Goal: Find specific page/section: Find specific page/section

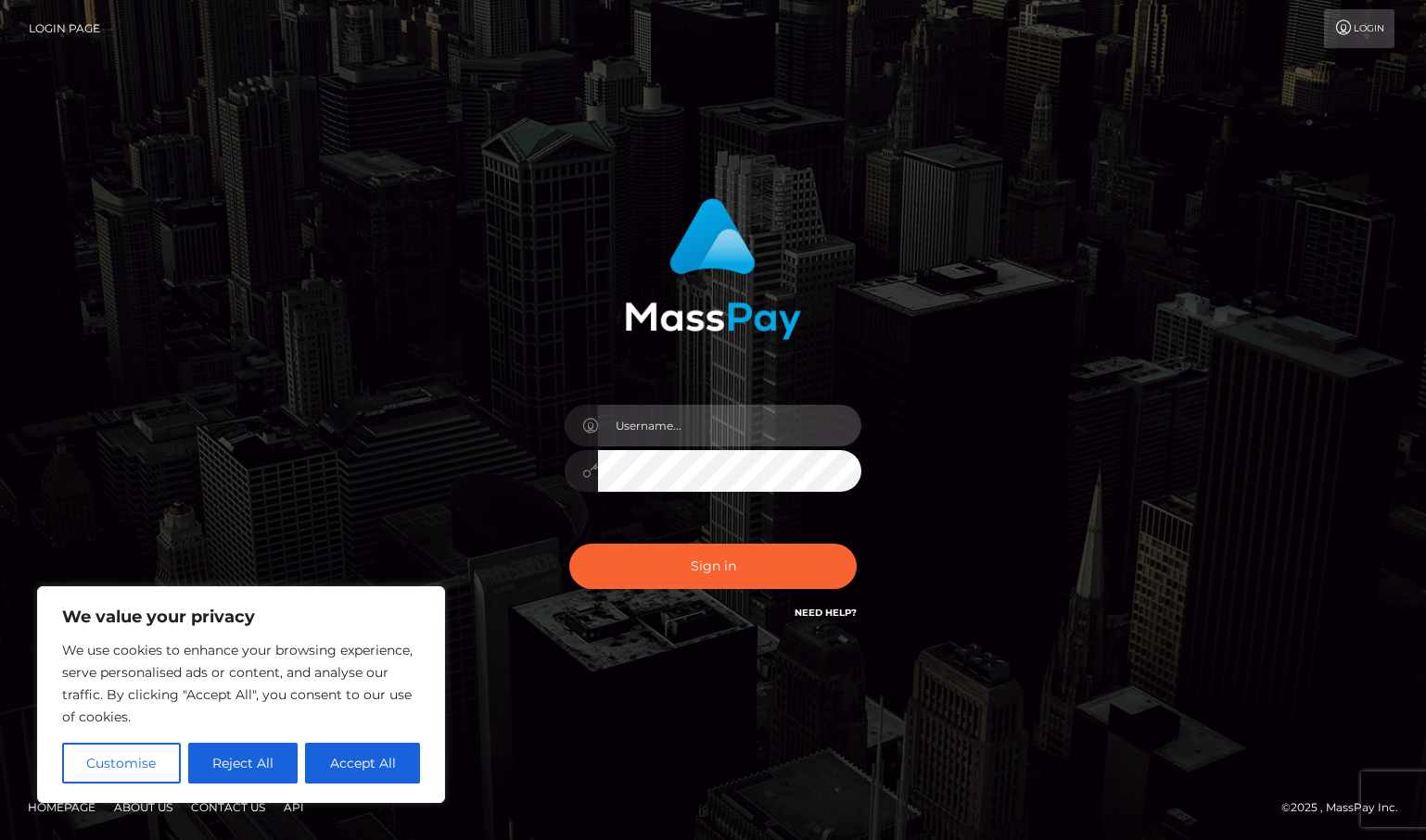
click at [704, 431] on input "text" at bounding box center [730, 425] width 263 height 42
type input "duquesne.rahm"
click at [569, 544] on button "Sign in" at bounding box center [712, 567] width 287 height 45
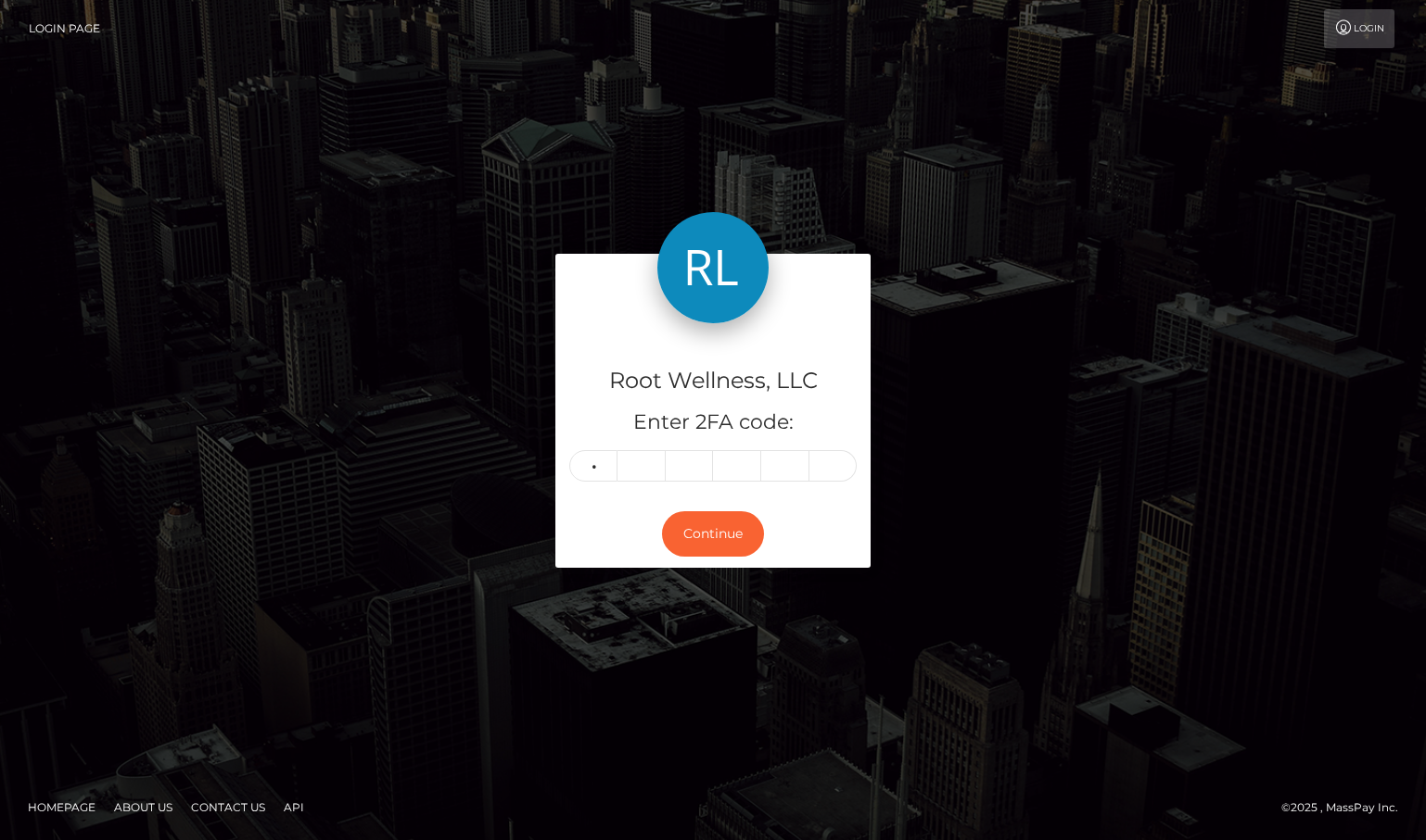
type input "2"
type input "0"
type input "1"
type input "6"
type input "0"
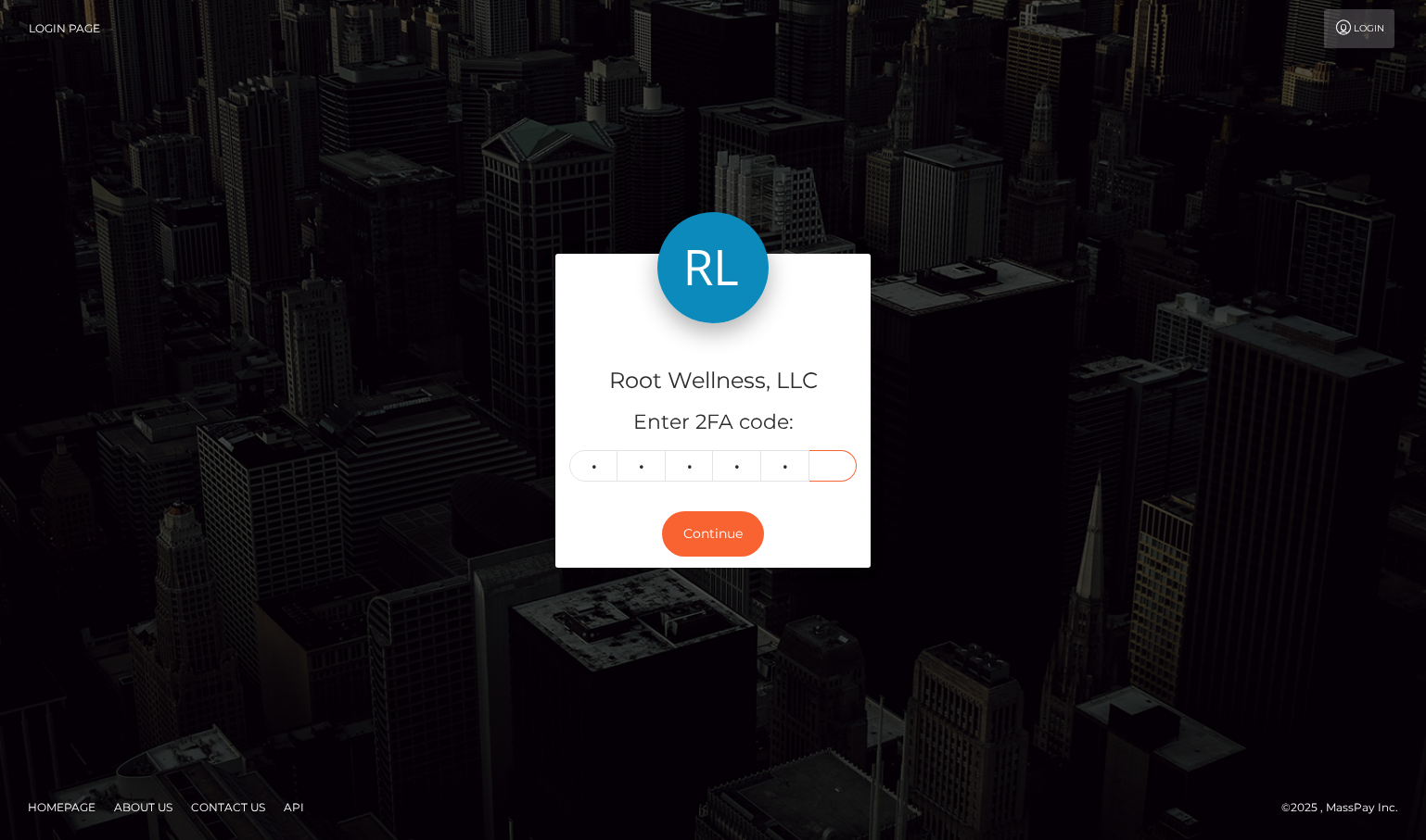
type input "6"
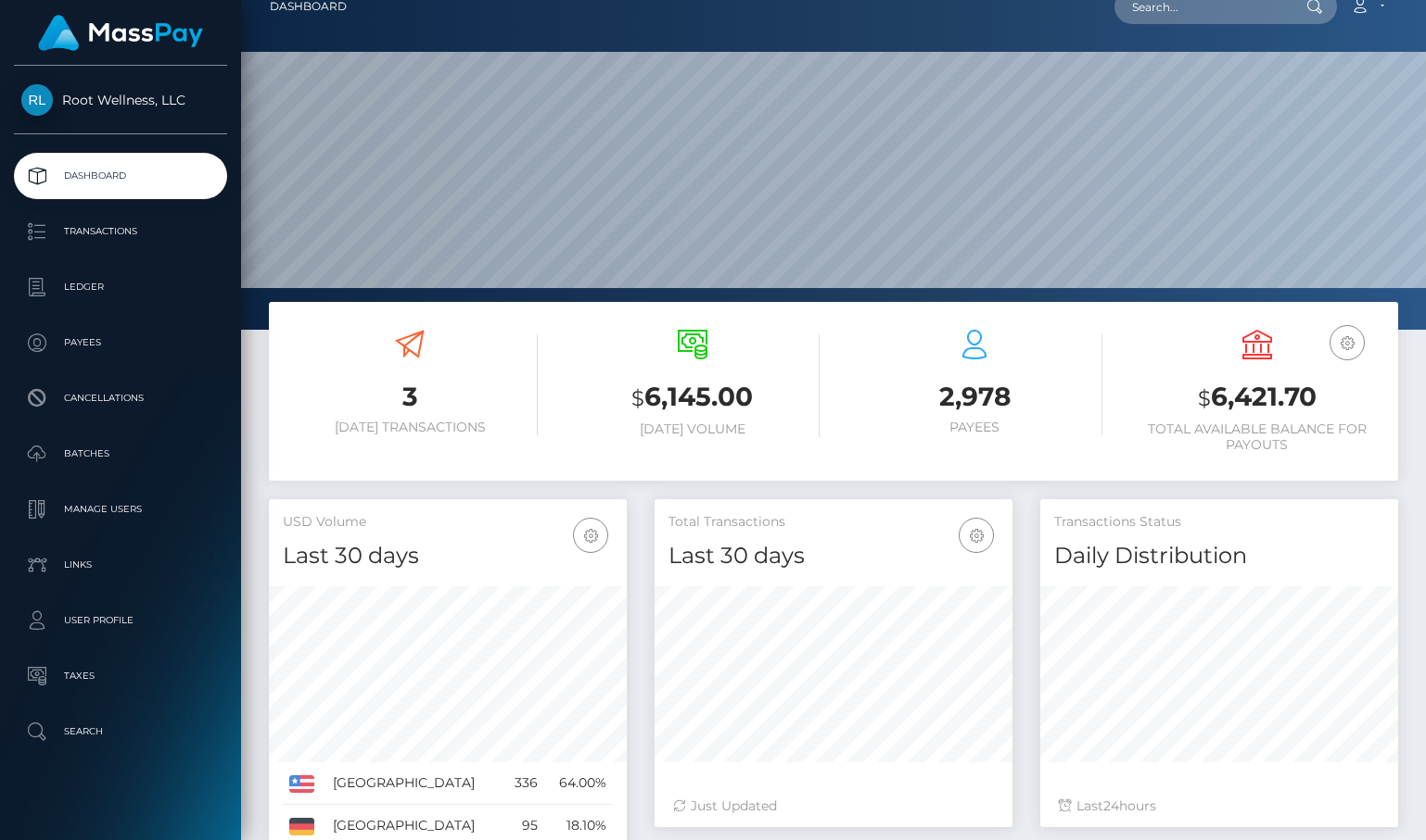
scroll to position [328, 358]
click at [1195, 7] on input "text" at bounding box center [1201, 7] width 175 height 35
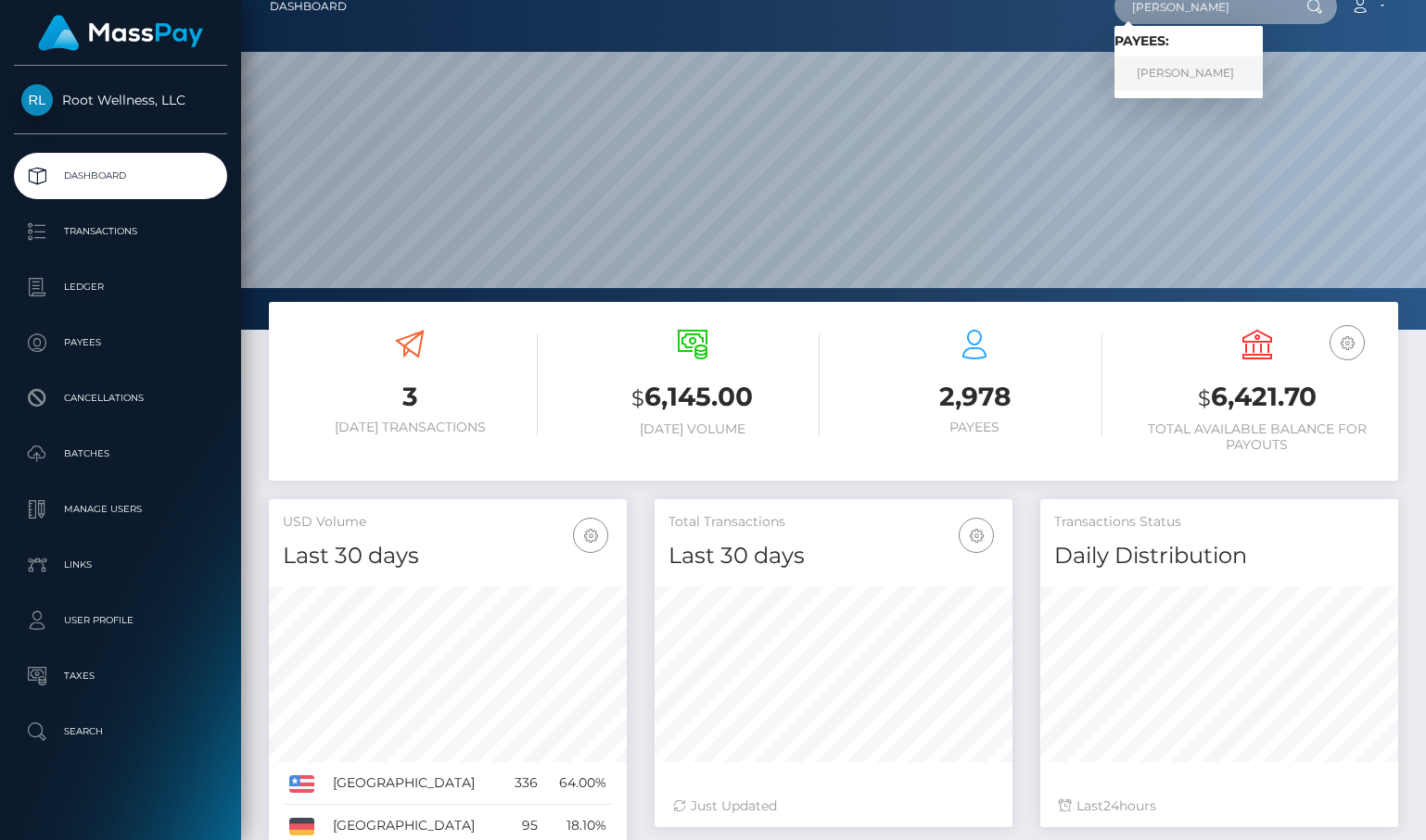
type input "sophie"
click at [1215, 80] on link "Sophie Desclaux" at bounding box center [1188, 74] width 148 height 34
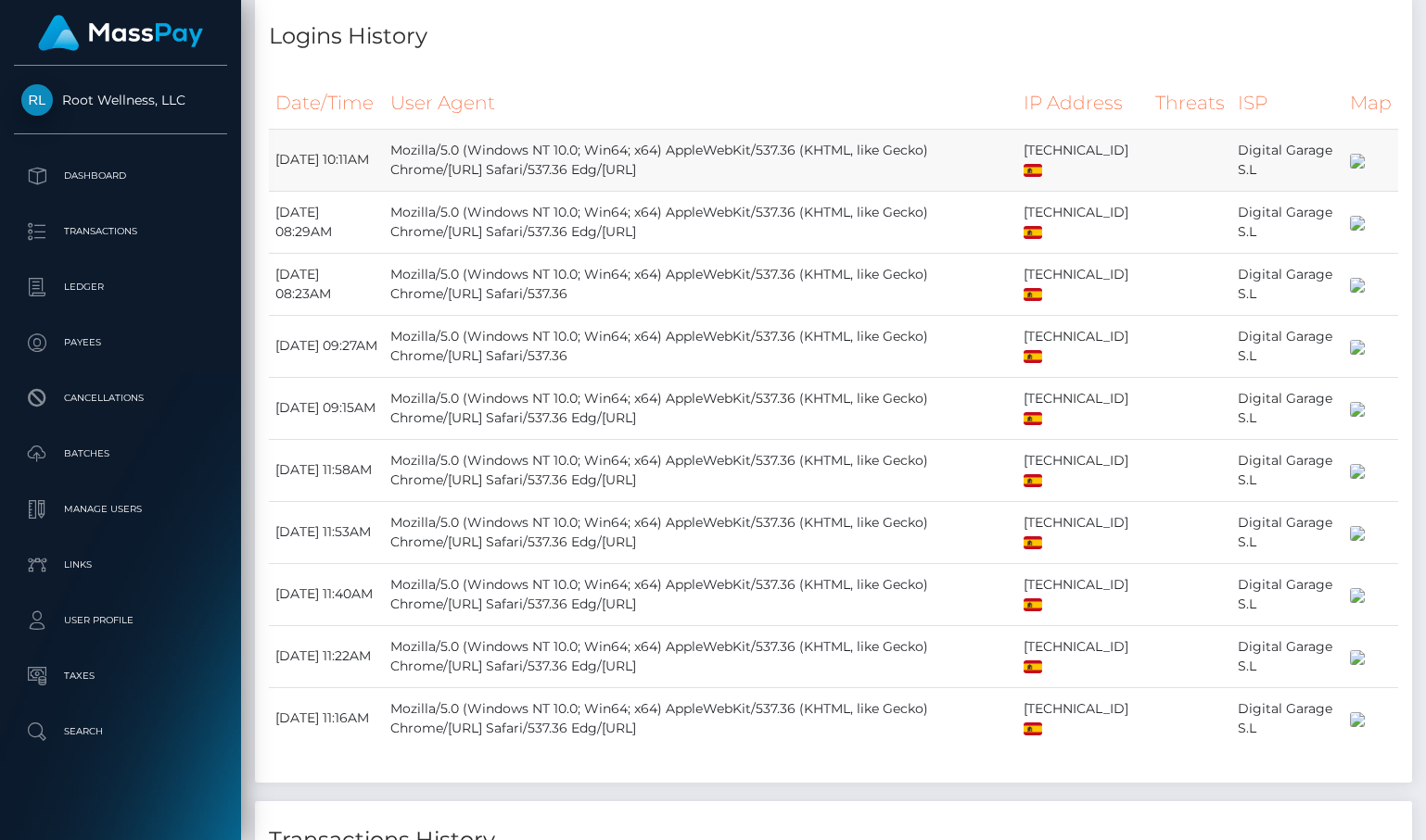
scroll to position [1181, 0]
